Goal: Transaction & Acquisition: Purchase product/service

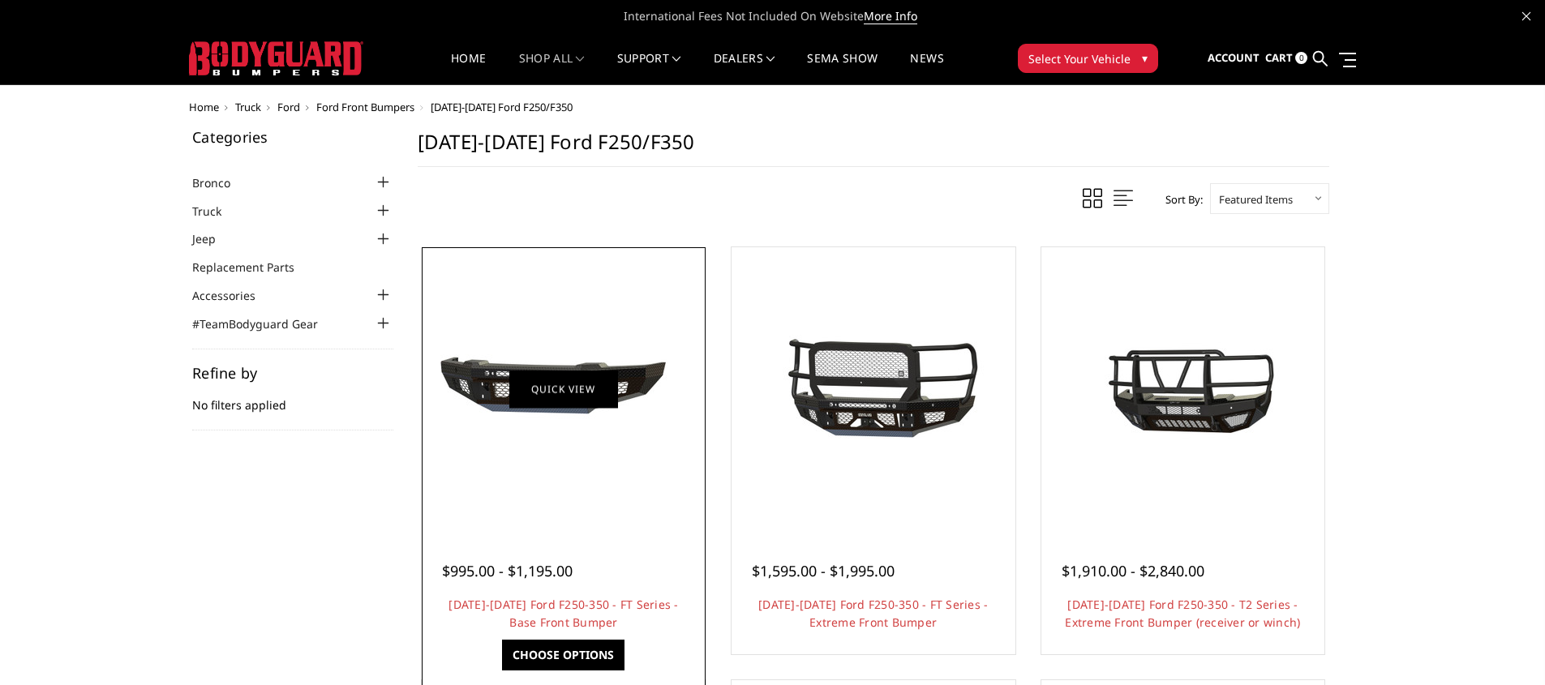
click at [540, 397] on link "Quick view" at bounding box center [563, 389] width 109 height 38
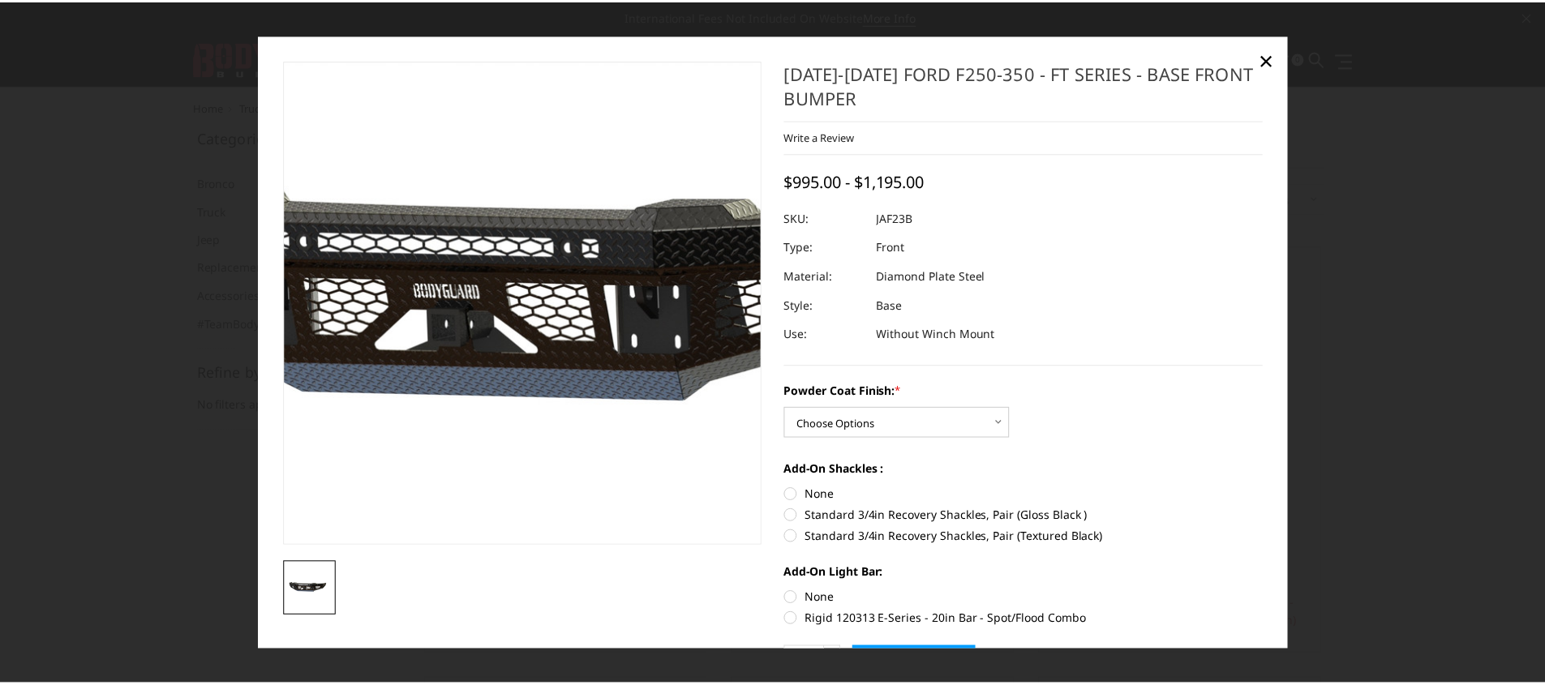
scroll to position [102, 0]
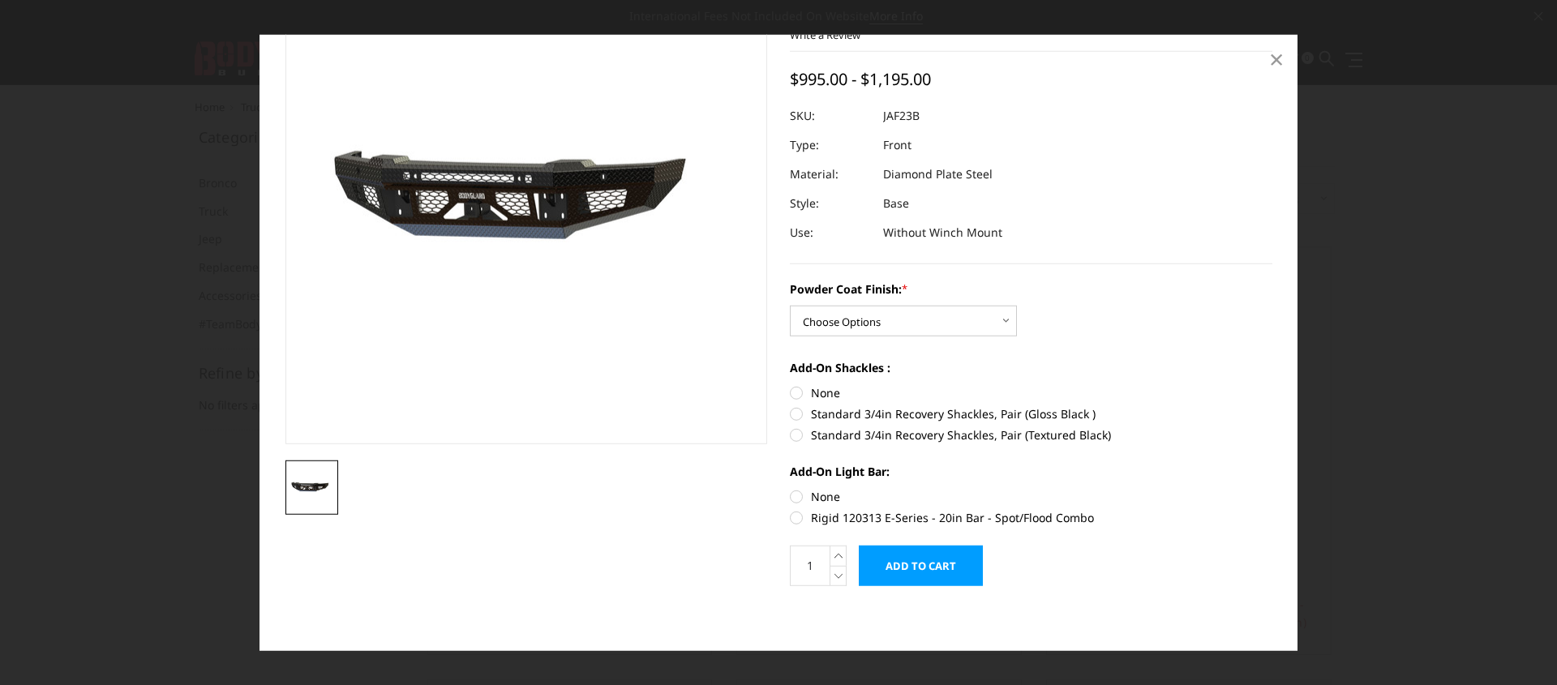
click at [1272, 62] on span "×" at bounding box center [1276, 58] width 15 height 35
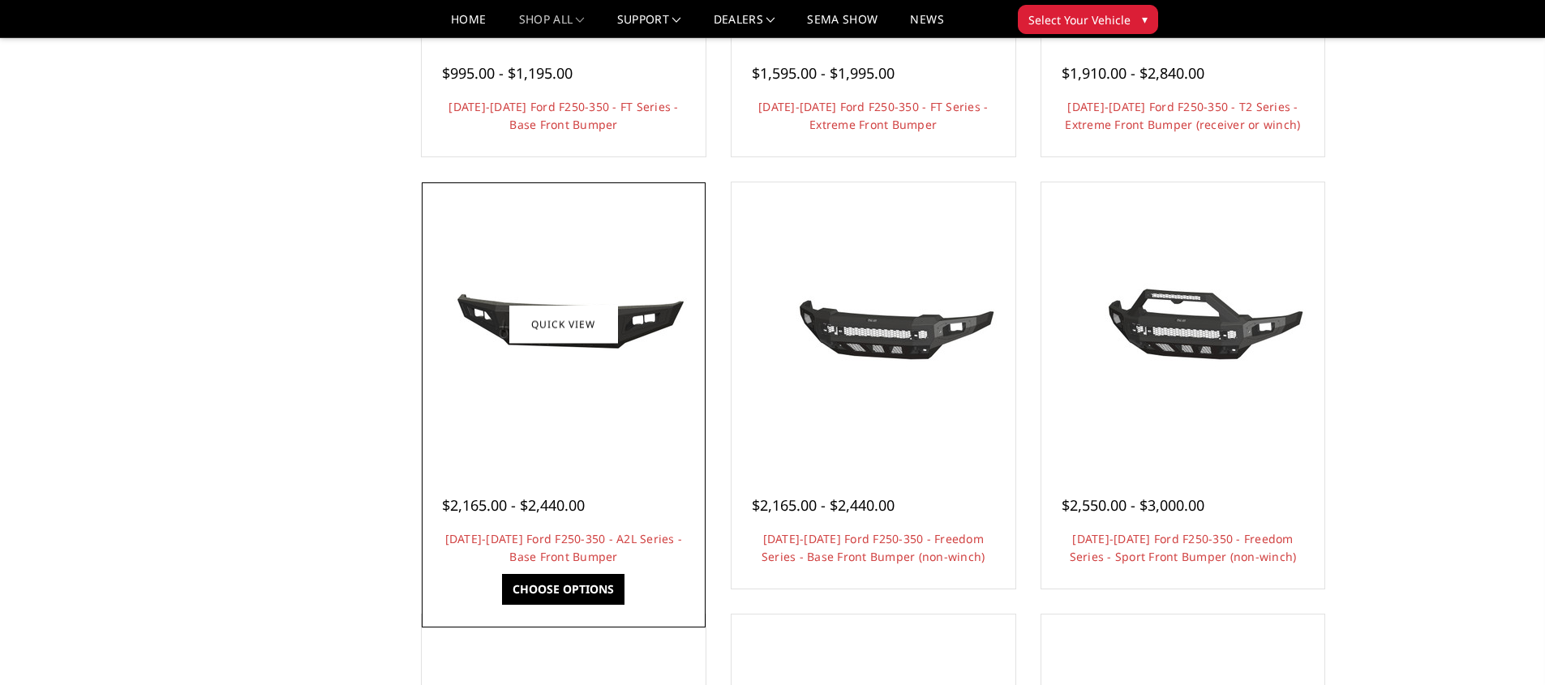
scroll to position [472, 0]
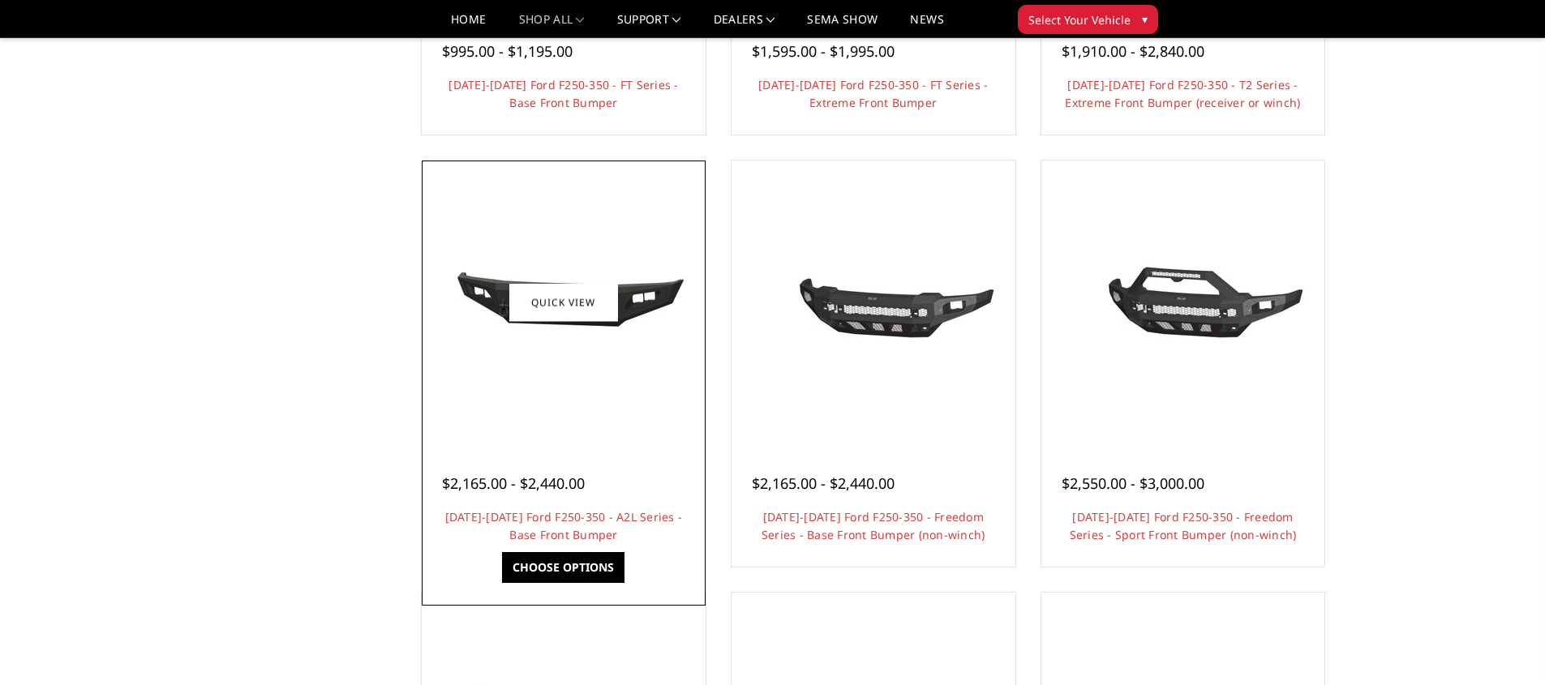
click at [621, 345] on img at bounding box center [564, 301] width 260 height 119
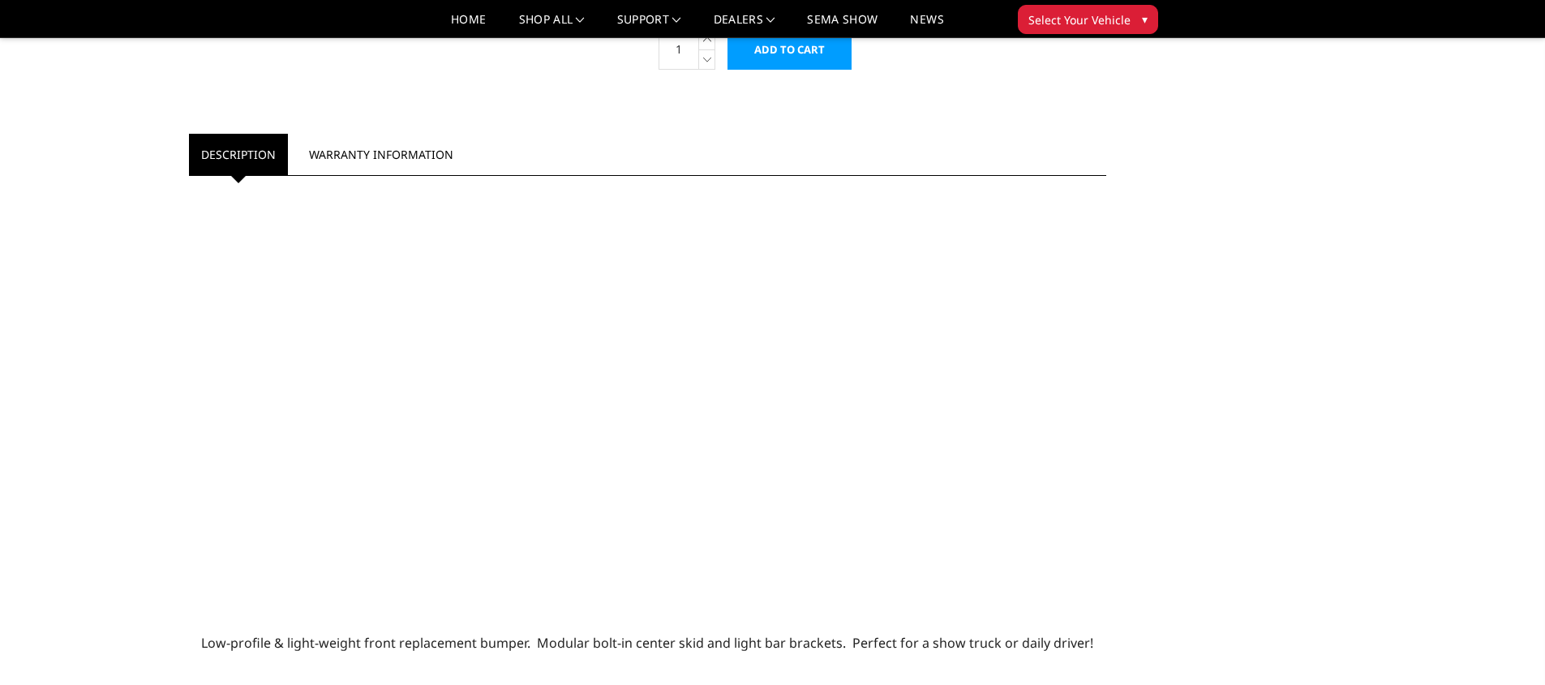
scroll to position [1199, 0]
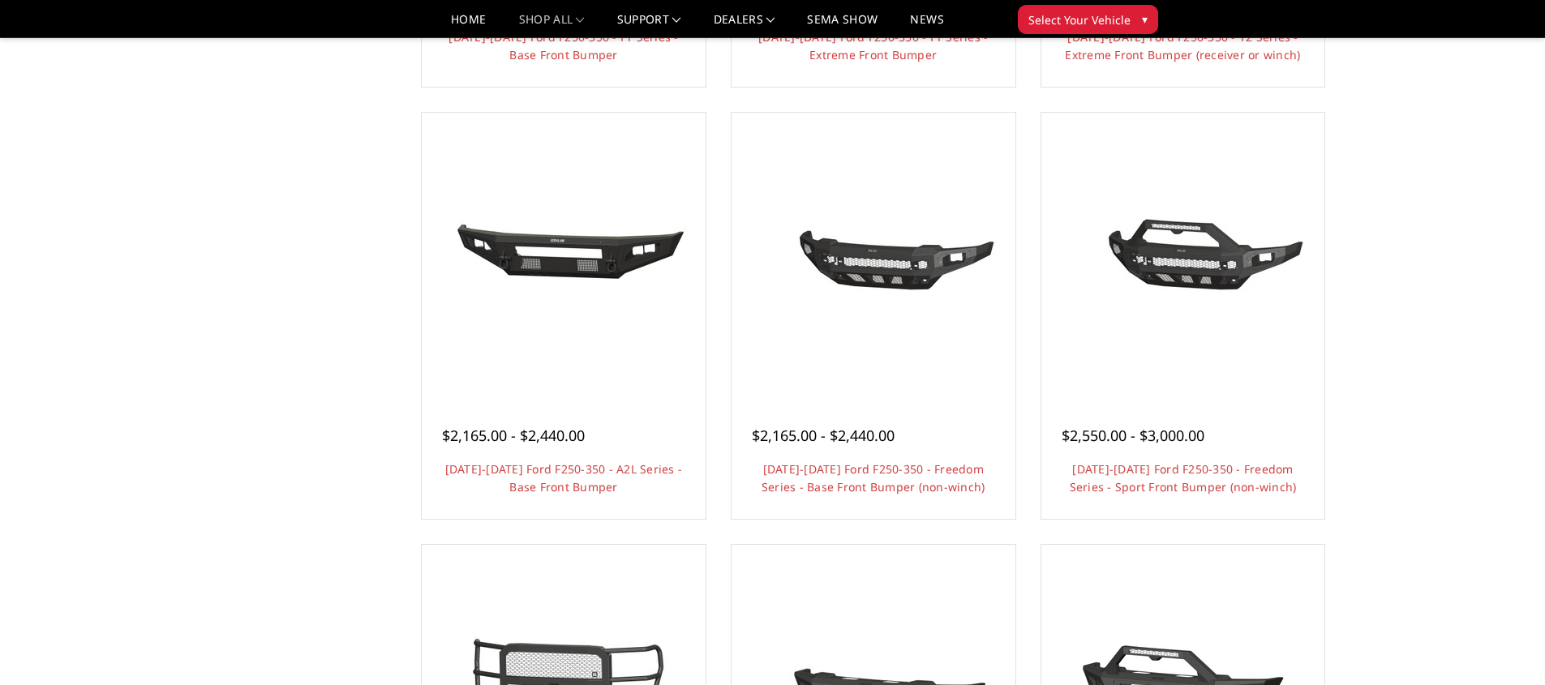
scroll to position [472, 0]
